Goal: Task Accomplishment & Management: Use online tool/utility

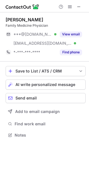
scroll to position [131, 89]
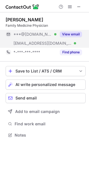
click at [47, 39] on div "[EMAIL_ADDRESS][DOMAIN_NAME] Verified" at bounding box center [31, 43] width 51 height 9
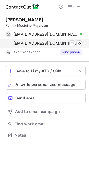
click at [33, 42] on span "[EMAIL_ADDRESS][DOMAIN_NAME]" at bounding box center [46, 43] width 64 height 5
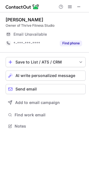
scroll to position [122, 89]
click at [70, 35] on div "Email Unavailable" at bounding box center [48, 34] width 69 height 9
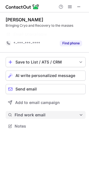
click at [46, 115] on span "Find work email" at bounding box center [47, 115] width 64 height 5
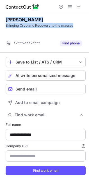
scroll to position [173, 86]
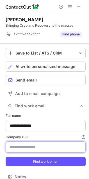
click at [47, 149] on input "Company URL Finding work email will consume 1 credit if a match is found." at bounding box center [46, 147] width 80 height 11
paste input "**********"
type input "**********"
click at [6, 157] on button "Find work email" at bounding box center [46, 161] width 80 height 9
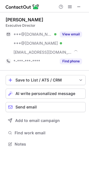
scroll to position [140, 89]
